Goal: Task Accomplishment & Management: Use online tool/utility

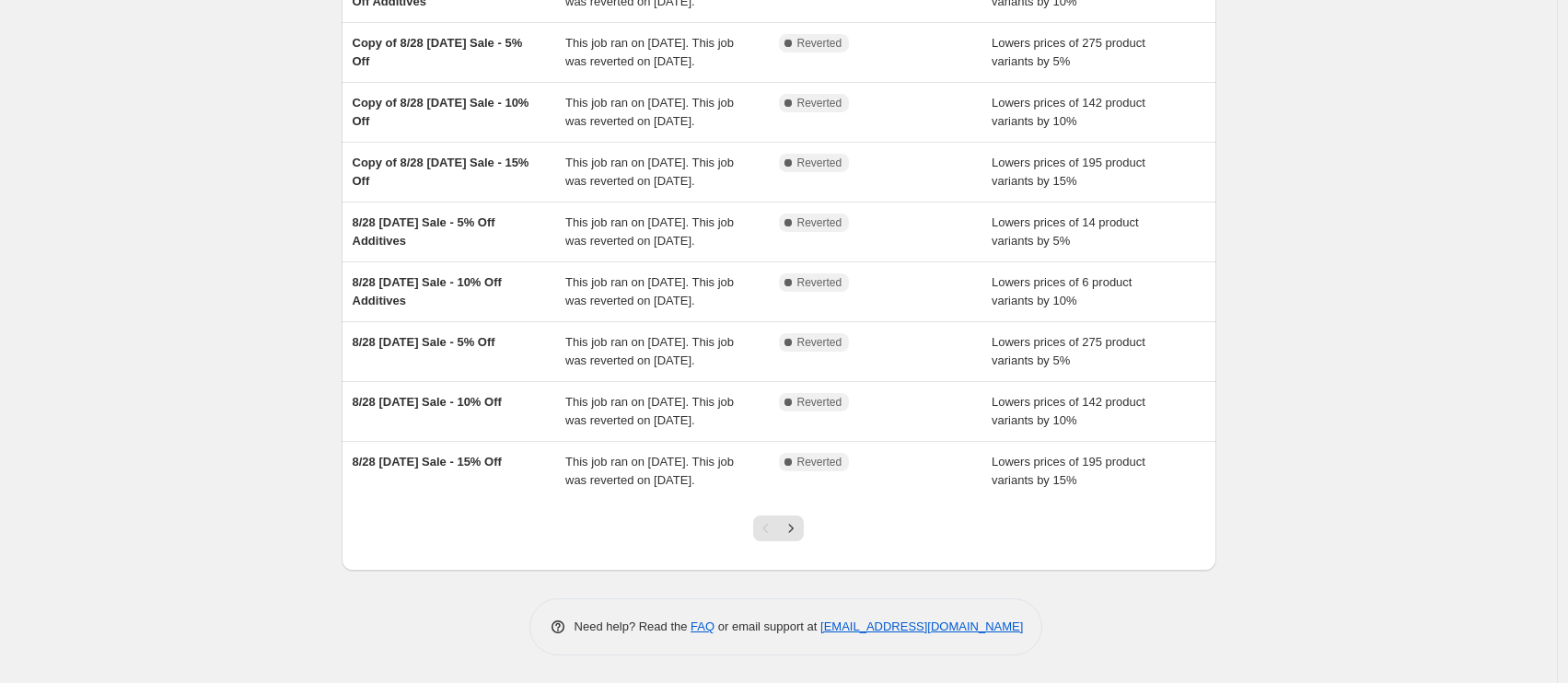
scroll to position [449, 0]
click at [798, 533] on icon "Next" at bounding box center [790, 528] width 19 height 19
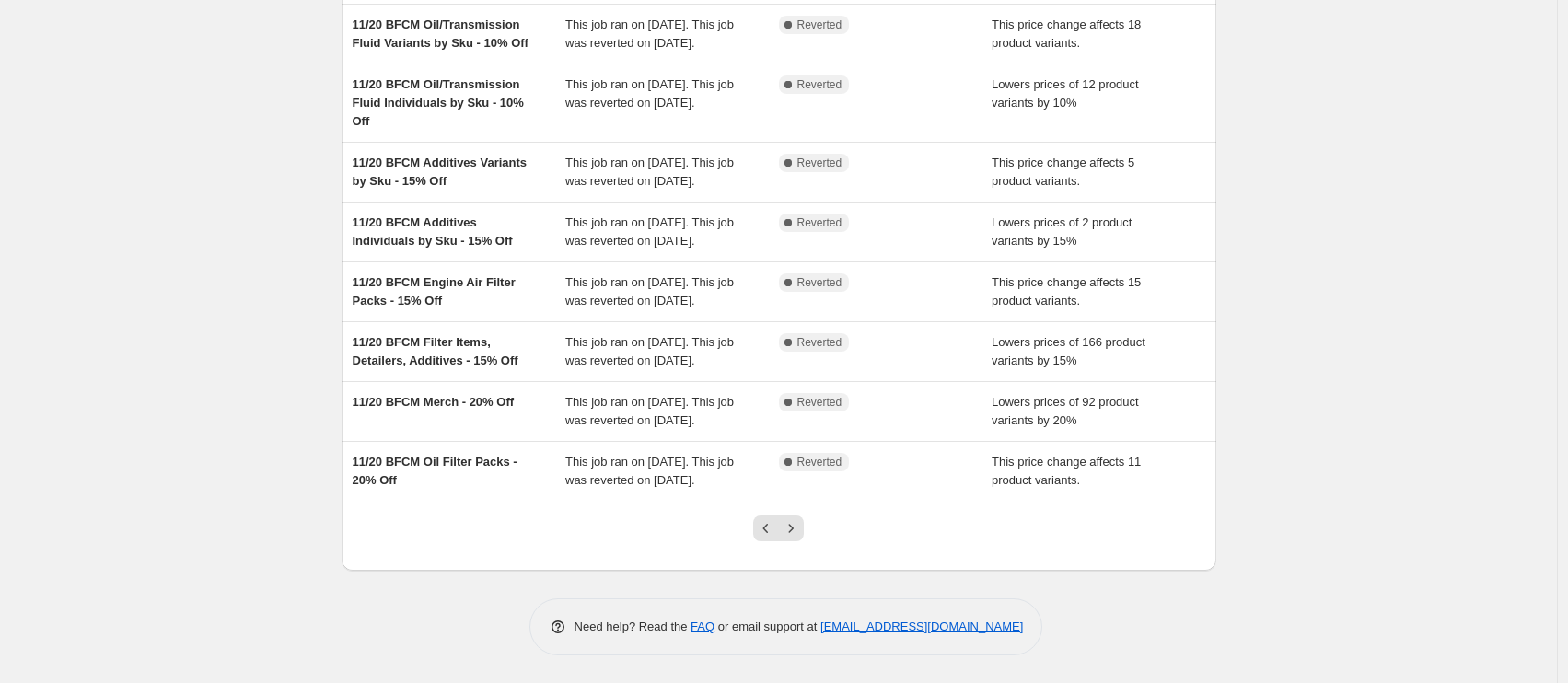
scroll to position [383, 0]
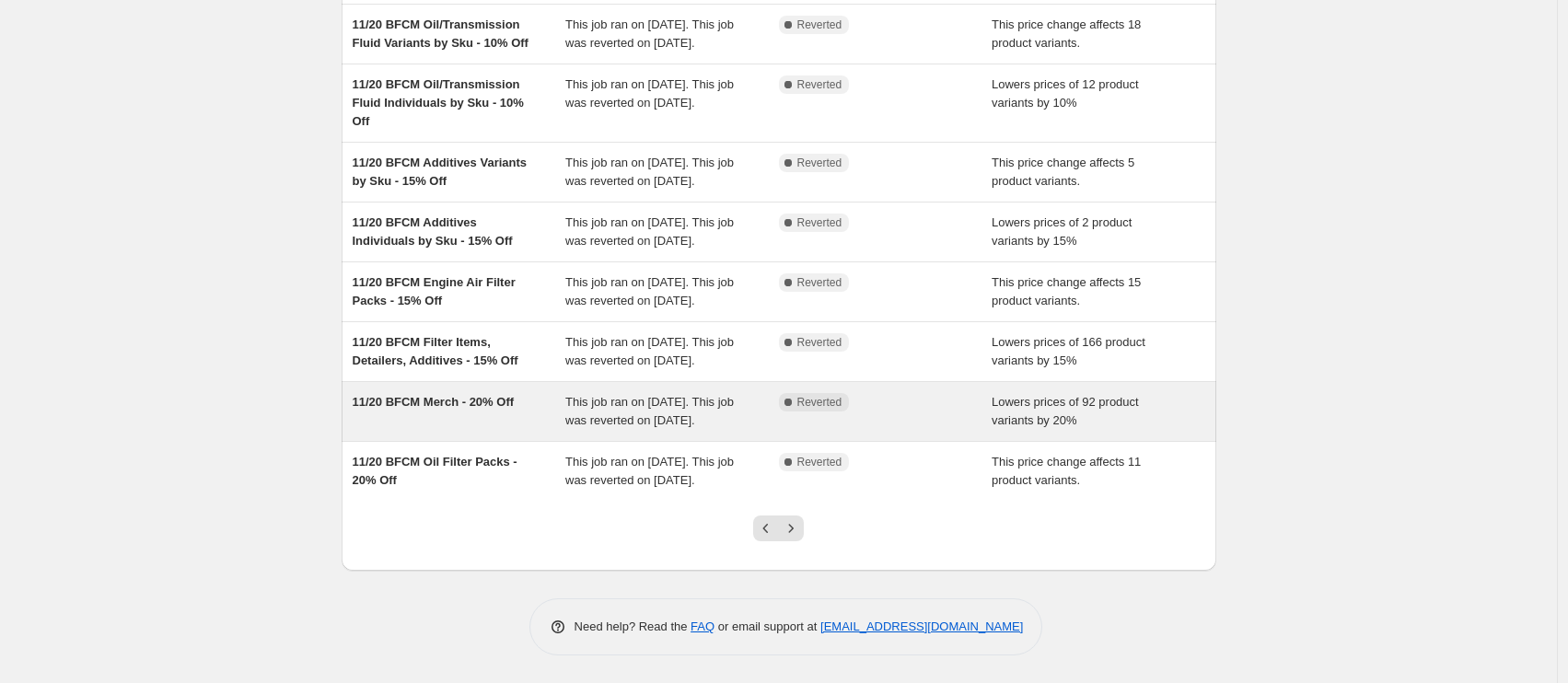
click at [437, 420] on div "11/20 BFCM Merch - 20% Off" at bounding box center [459, 411] width 213 height 37
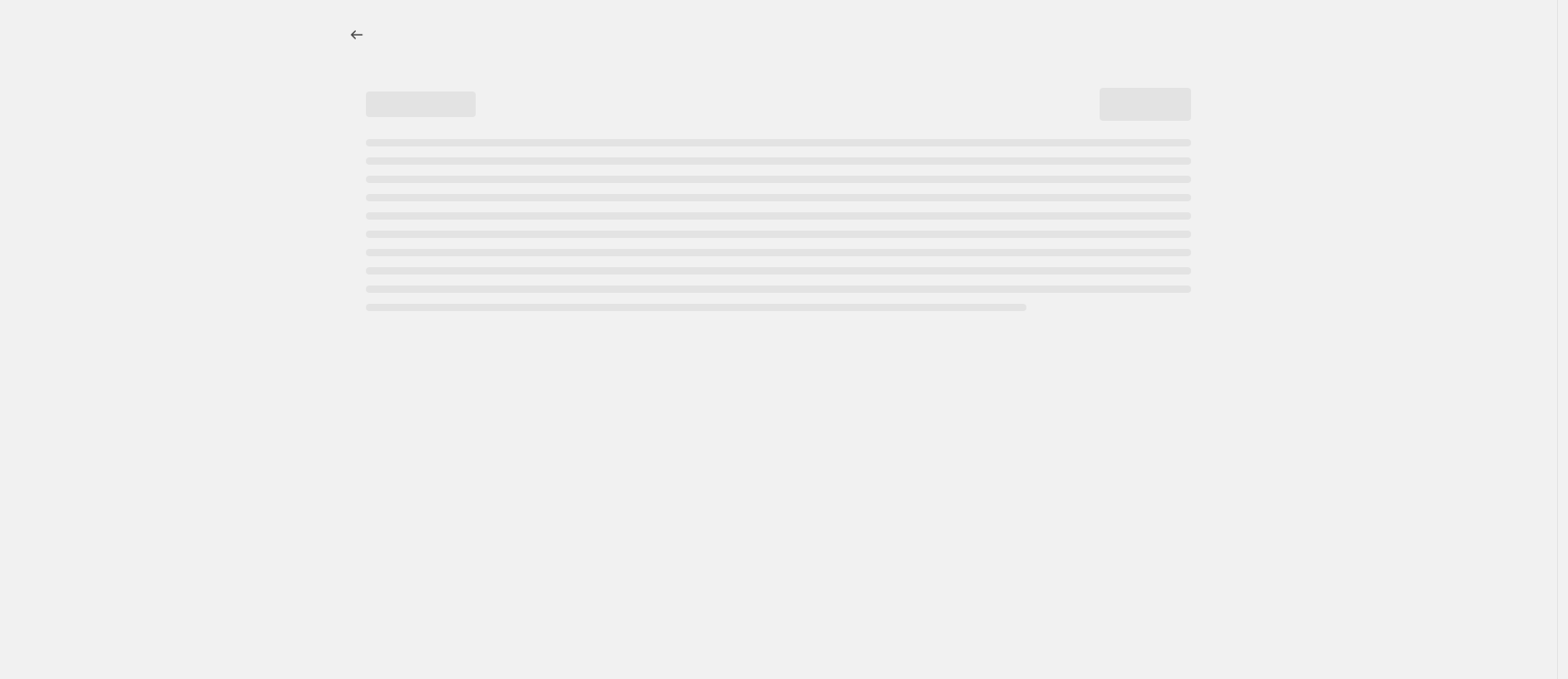
select select "percentage"
select select "collection"
select select "tag"
select select "not_equal"
select select "product_status"
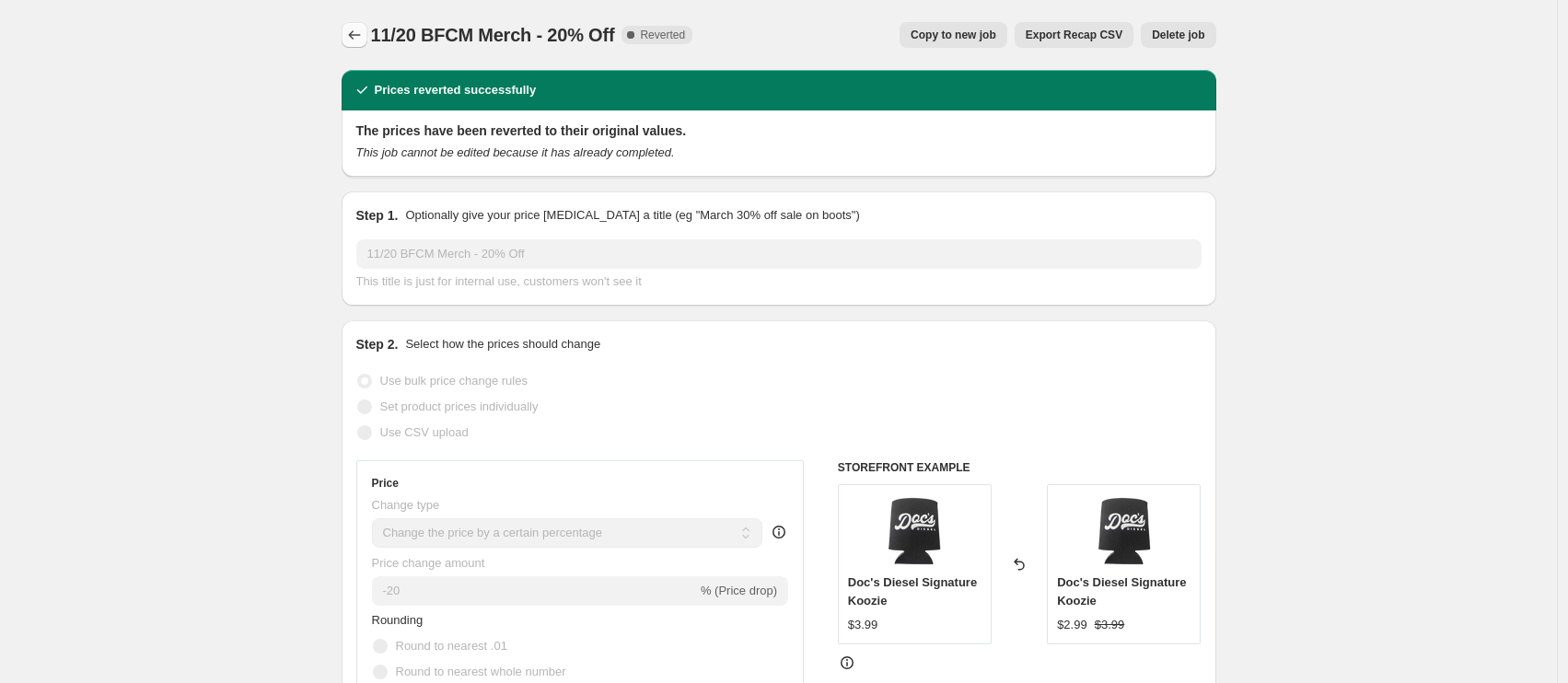
click at [361, 39] on icon "Price change jobs" at bounding box center [354, 35] width 19 height 19
